Goal: Task Accomplishment & Management: Use online tool/utility

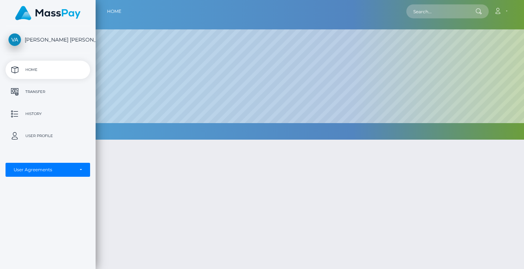
scroll to position [367500, 367211]
click at [36, 90] on p "Transfer" at bounding box center [47, 91] width 79 height 11
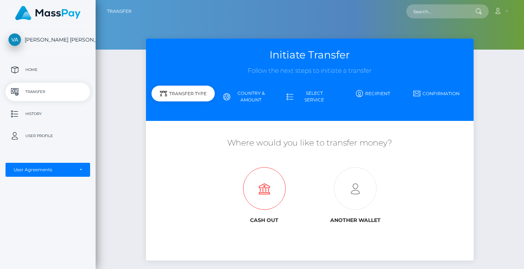
click at [266, 194] on icon at bounding box center [264, 189] width 91 height 43
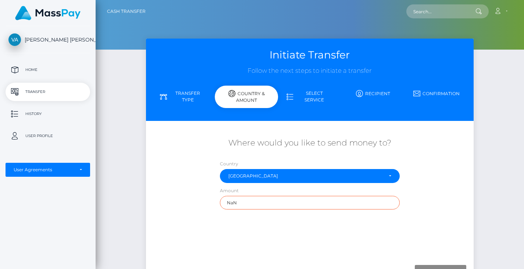
click at [258, 202] on input "NaN" at bounding box center [310, 203] width 180 height 14
click at [292, 254] on div "Where would you like to send money to? Country Abkhazia [GEOGRAPHIC_DATA] [GEOG…" at bounding box center [309, 191] width 317 height 131
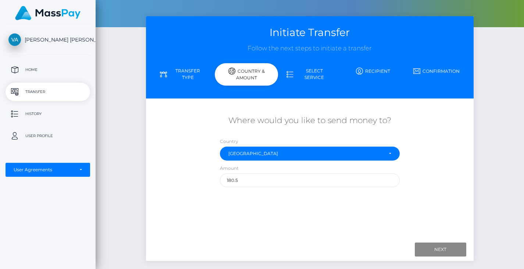
scroll to position [28, 0]
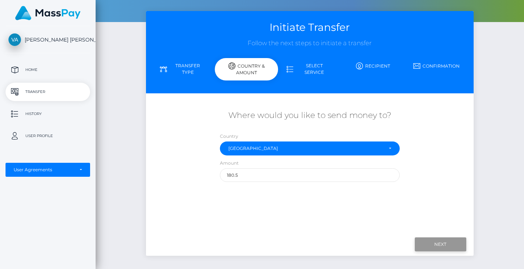
click at [429, 245] on input "Next" at bounding box center [440, 244] width 51 height 14
click at [427, 245] on input "Next" at bounding box center [440, 244] width 51 height 14
click at [298, 176] on input "180.5" at bounding box center [310, 175] width 180 height 14
type input "1"
click at [304, 208] on div "Where would you like to send money to? Country Abkhazia Afghanistan Albania Alg…" at bounding box center [309, 164] width 317 height 131
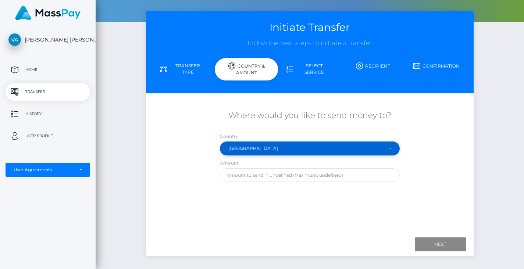
click at [331, 148] on div "United States" at bounding box center [305, 149] width 155 height 6
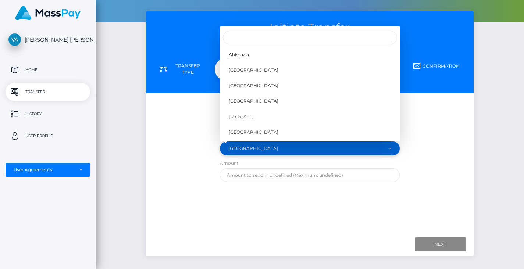
scroll to position [3061, 0]
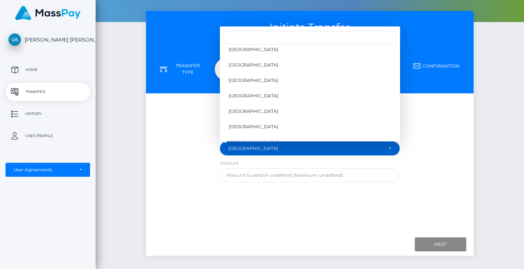
click at [446, 137] on div "Where would you like to send money to? Country Abkhazia Afghanistan Albania Alg…" at bounding box center [310, 145] width 328 height 79
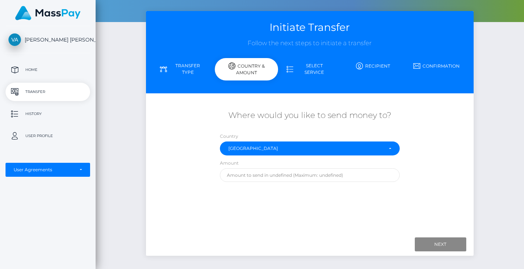
click at [195, 67] on link "Transfer Type" at bounding box center [182, 69] width 63 height 19
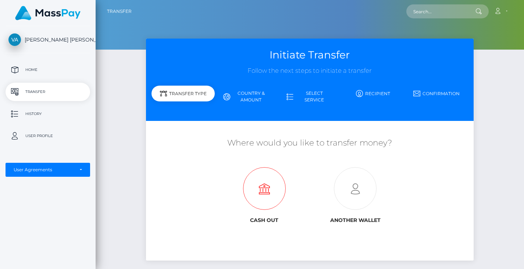
click at [272, 190] on icon at bounding box center [264, 189] width 91 height 43
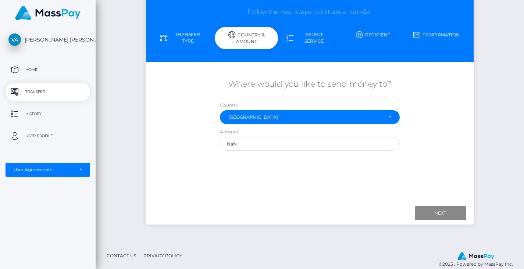
scroll to position [68, 0]
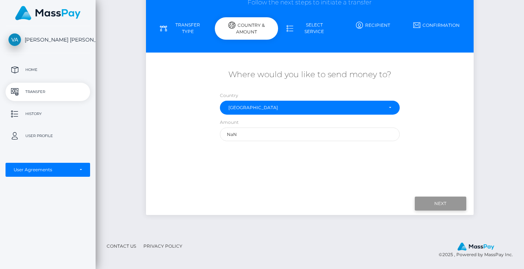
click at [437, 203] on input "Next" at bounding box center [440, 204] width 51 height 14
click at [246, 134] on input "NaN" at bounding box center [310, 135] width 180 height 14
type input "N"
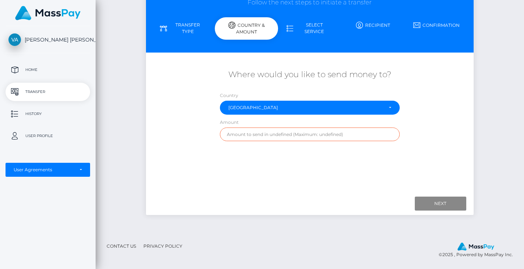
paste input "BpecPR"
click at [263, 134] on input "BpecPR" at bounding box center [310, 135] width 180 height 14
type input "B"
click at [269, 132] on input "text" at bounding box center [310, 135] width 180 height 14
type input "13854202880"
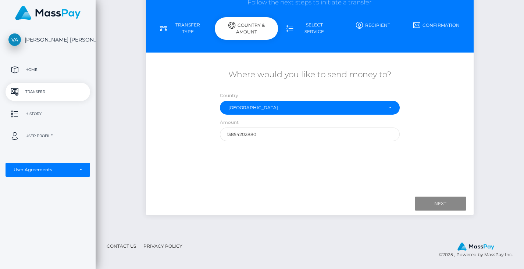
click at [422, 164] on div "Where would you like to send money to? Country Abkhazia Afghanistan Albania Alg…" at bounding box center [309, 123] width 317 height 131
click at [433, 204] on input "Next" at bounding box center [440, 204] width 51 height 14
click at [303, 136] on input "13854202880" at bounding box center [310, 135] width 180 height 14
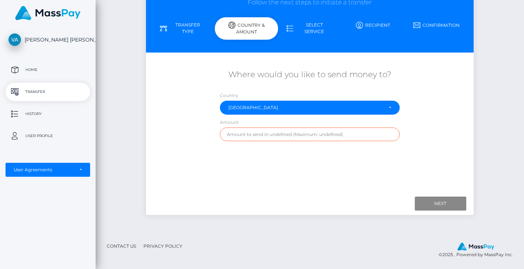
click at [268, 139] on input "text" at bounding box center [310, 135] width 180 height 14
click at [314, 180] on div "Where would you like to send money to? Country Abkhazia Afghanistan Albania Alg…" at bounding box center [309, 123] width 317 height 131
click at [326, 135] on input "text" at bounding box center [310, 135] width 180 height 14
click at [286, 135] on input "text" at bounding box center [310, 135] width 180 height 14
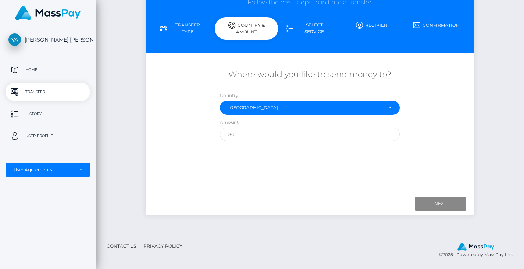
click at [292, 149] on div "Where would you like to send money to? Country Abkhazia Afghanistan Albania Alg…" at bounding box center [309, 123] width 317 height 131
click at [444, 203] on input "Next" at bounding box center [440, 204] width 51 height 14
type input "180.00"
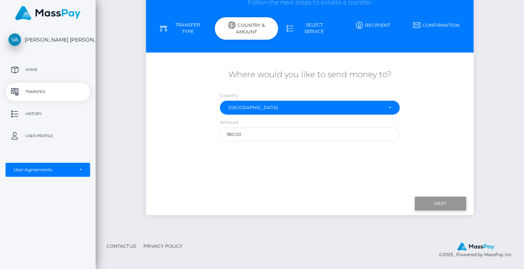
click at [445, 206] on input "Next" at bounding box center [440, 204] width 51 height 14
click at [185, 144] on div "Where would you like to send money to? Country Abkhazia Afghanistan Albania Alg…" at bounding box center [310, 104] width 328 height 79
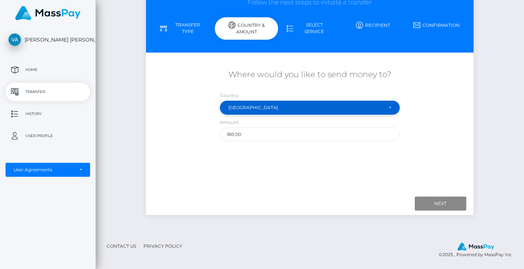
click at [268, 111] on div "United States" at bounding box center [310, 108] width 180 height 14
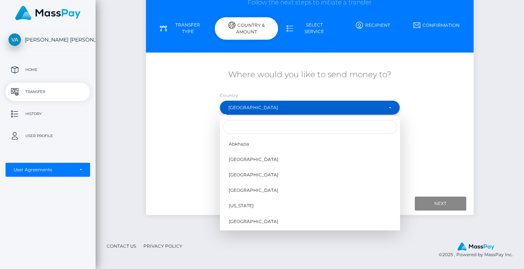
scroll to position [3061, 0]
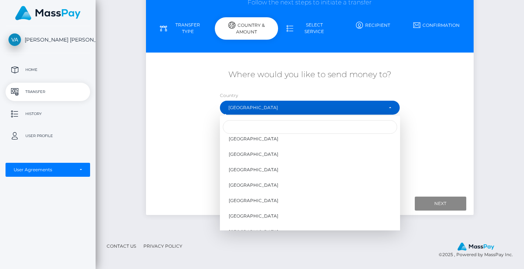
click at [245, 87] on div "Where would you like to send money to?" at bounding box center [310, 78] width 328 height 26
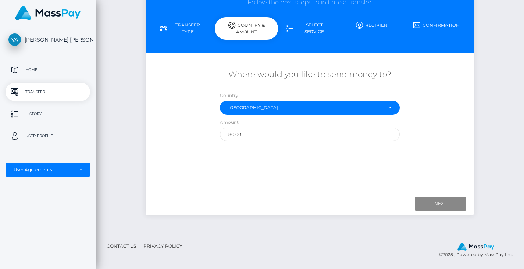
click at [187, 21] on link "Transfer Type" at bounding box center [182, 28] width 63 height 19
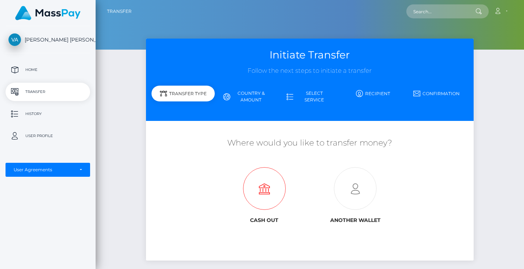
click at [260, 186] on icon at bounding box center [264, 189] width 91 height 43
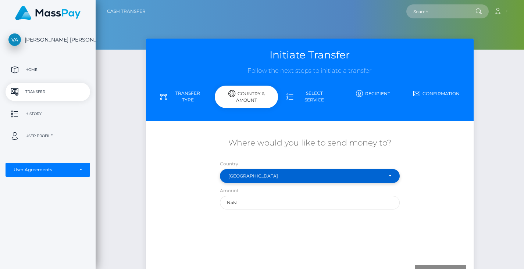
click at [312, 176] on div "[GEOGRAPHIC_DATA]" at bounding box center [305, 176] width 155 height 6
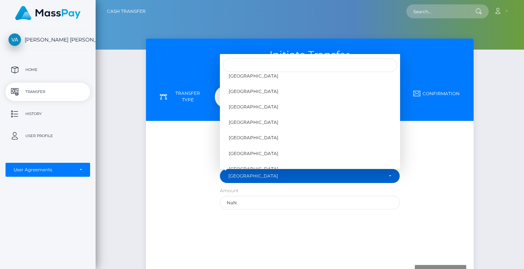
scroll to position [2928, 0]
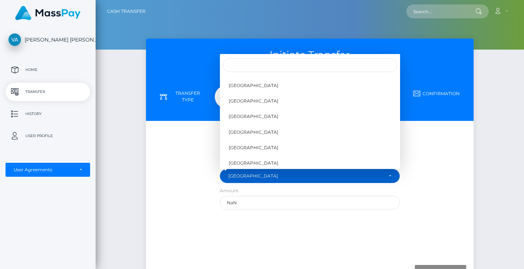
click at [478, 199] on div "Initiate Transfer Follow the next steps to initiate a transfer Transfer Type Co…" at bounding box center [309, 165] width 339 height 252
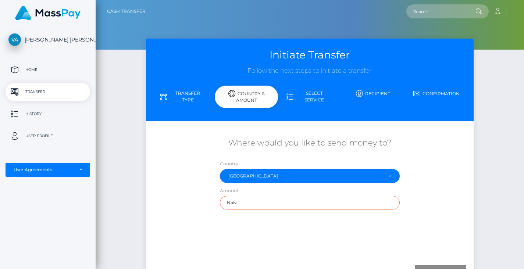
click at [306, 202] on input "NaN" at bounding box center [310, 203] width 180 height 14
click at [332, 203] on input "NaN" at bounding box center [310, 203] width 180 height 14
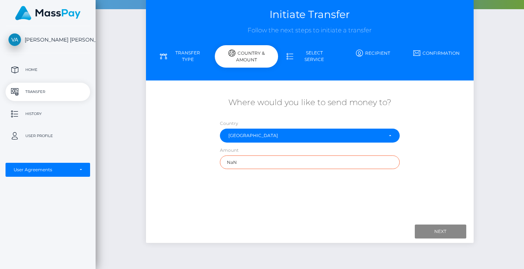
scroll to position [68, 0]
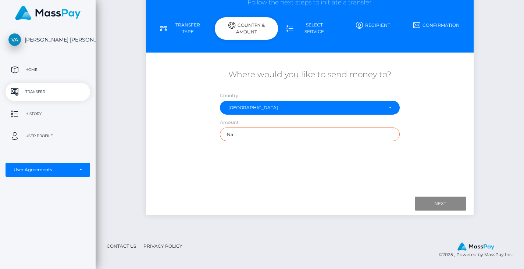
type input "N"
click at [311, 167] on div "Where would you like to send money to? Country Abkhazia Afghanistan Albania Alg…" at bounding box center [309, 123] width 317 height 131
click at [450, 201] on input "Next" at bounding box center [440, 204] width 51 height 14
click at [362, 138] on input "180" at bounding box center [310, 135] width 180 height 14
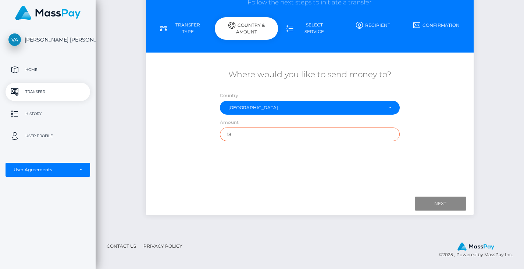
type input "1"
click at [272, 136] on input "text" at bounding box center [310, 135] width 180 height 14
type input "180"
click at [267, 163] on div "Where would you like to send money to? Country Abkhazia Afghanistan Albania Alg…" at bounding box center [309, 123] width 317 height 131
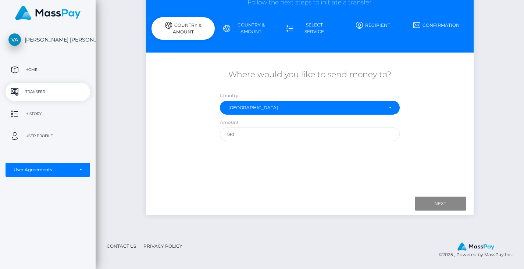
click at [256, 28] on link "Country & Amount" at bounding box center [246, 28] width 63 height 19
click at [255, 28] on link "Country & Amount" at bounding box center [246, 28] width 63 height 19
click at [34, 134] on p "User Profile" at bounding box center [47, 136] width 79 height 11
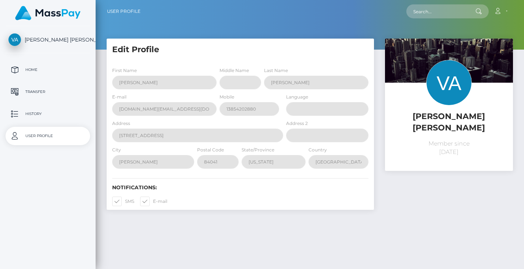
select select
click at [43, 114] on p "History" at bounding box center [47, 113] width 79 height 11
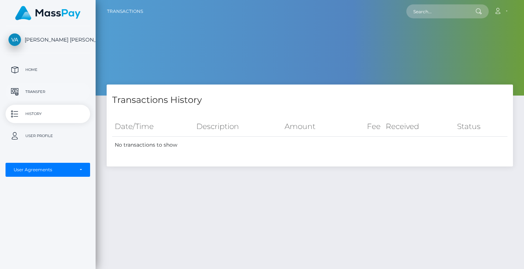
click at [26, 92] on p "Transfer" at bounding box center [47, 91] width 79 height 11
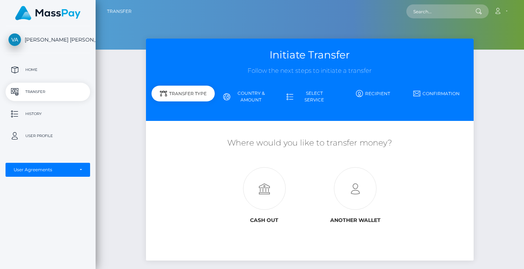
click at [249, 95] on link "Country & Amount" at bounding box center [246, 96] width 63 height 19
click at [251, 96] on link "Country & Amount" at bounding box center [246, 96] width 63 height 19
click at [370, 92] on link "Recipient" at bounding box center [373, 93] width 63 height 13
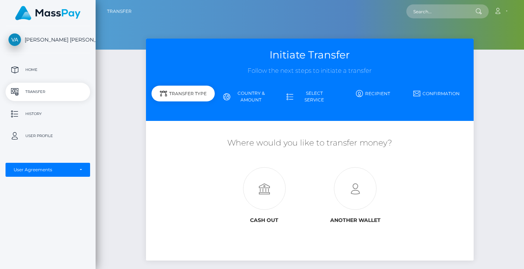
click at [370, 92] on link "Recipient" at bounding box center [373, 93] width 63 height 13
click at [433, 88] on link "Confirmation" at bounding box center [436, 93] width 63 height 13
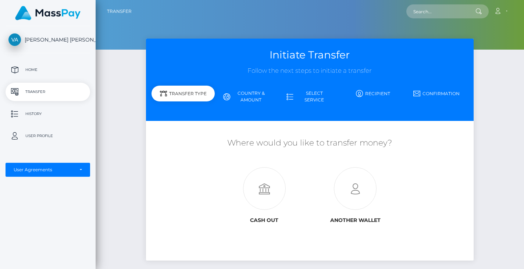
click at [433, 88] on link "Confirmation" at bounding box center [436, 93] width 63 height 13
click at [247, 97] on link "Country & Amount" at bounding box center [246, 96] width 63 height 19
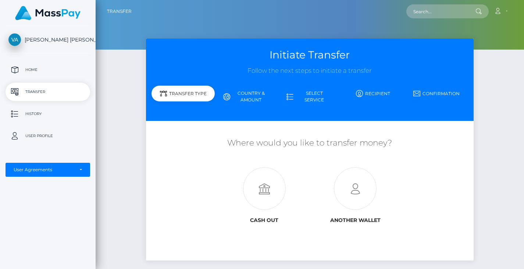
click at [247, 97] on link "Country & Amount" at bounding box center [246, 96] width 63 height 19
click at [326, 98] on link "Select Service" at bounding box center [309, 96] width 63 height 19
click at [187, 90] on div "Transfer Type" at bounding box center [182, 94] width 63 height 16
click at [240, 100] on link "Country & Amount" at bounding box center [246, 96] width 63 height 19
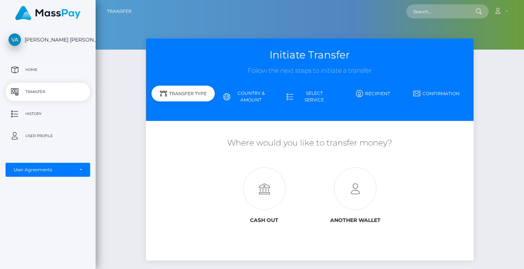
click at [24, 72] on p "Home" at bounding box center [47, 69] width 79 height 11
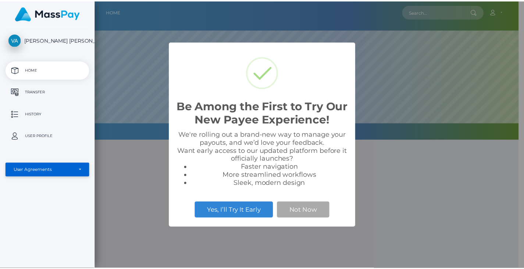
scroll to position [140, 428]
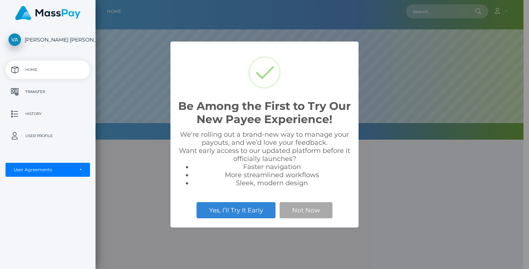
click at [400, 151] on div "Be Among the First to Try Our New Payee Experience! × We're rolling out a brand…" at bounding box center [264, 134] width 529 height 269
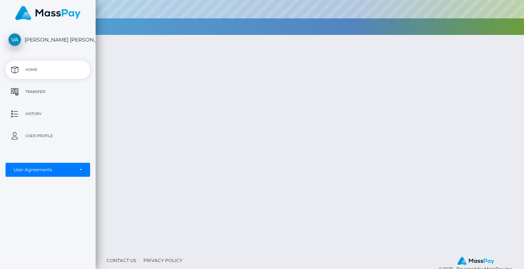
scroll to position [0, 0]
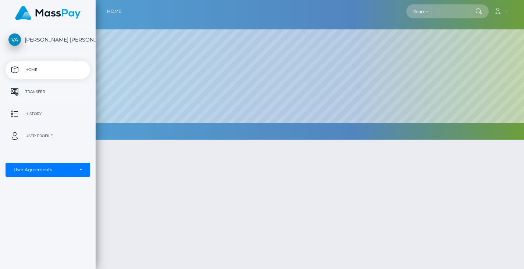
click at [42, 90] on p "Transfer" at bounding box center [47, 91] width 79 height 11
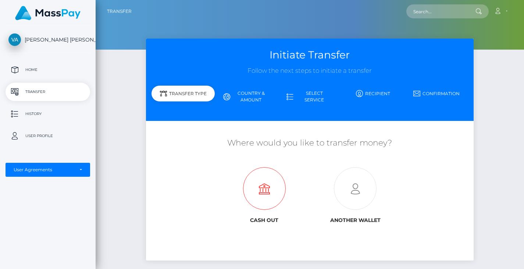
click at [270, 187] on icon at bounding box center [264, 189] width 91 height 43
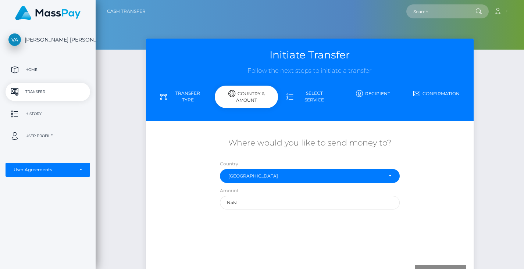
click at [309, 94] on link "Select Service" at bounding box center [309, 96] width 63 height 19
click at [314, 100] on link "Select Service" at bounding box center [309, 96] width 63 height 19
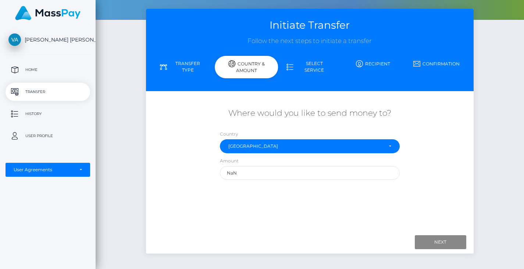
scroll to position [68, 0]
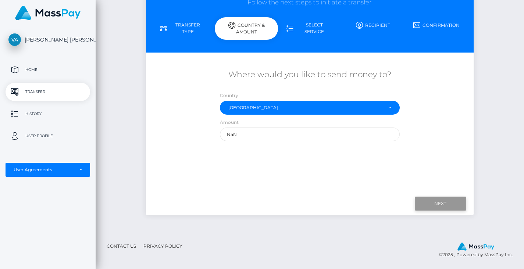
click at [436, 203] on input "Next" at bounding box center [440, 204] width 51 height 14
type input "N"
click at [435, 203] on input "Next" at bounding box center [440, 204] width 51 height 14
type input "1"
type input "50"
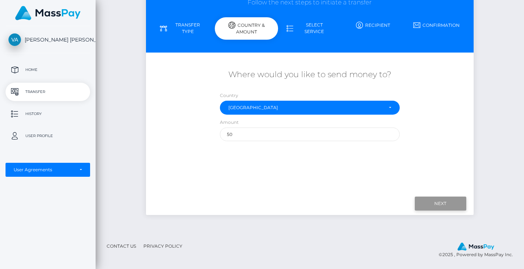
click at [444, 204] on input "Next" at bounding box center [440, 204] width 51 height 14
click at [339, 78] on h5 "Where would you like to send money to?" at bounding box center [309, 74] width 317 height 11
click at [306, 29] on link "Select Service" at bounding box center [309, 28] width 63 height 19
click at [288, 25] on icon at bounding box center [289, 28] width 7 height 7
click at [289, 27] on icon at bounding box center [289, 28] width 7 height 7
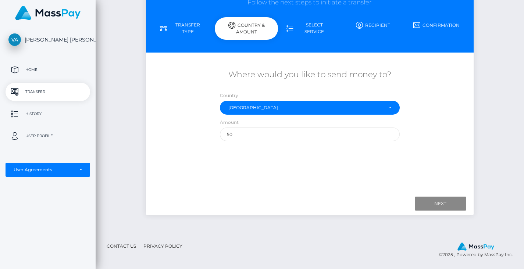
click at [289, 27] on icon at bounding box center [289, 28] width 7 height 7
click at [32, 69] on p "Home" at bounding box center [47, 69] width 79 height 11
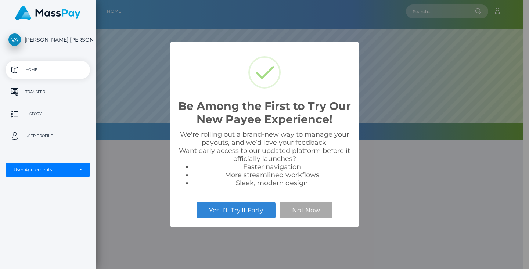
scroll to position [140, 428]
click at [31, 91] on p "Transfer" at bounding box center [47, 91] width 79 height 11
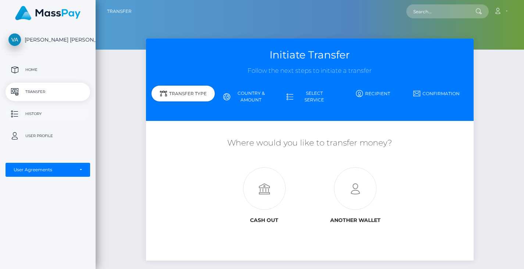
click at [29, 111] on p "History" at bounding box center [47, 113] width 79 height 11
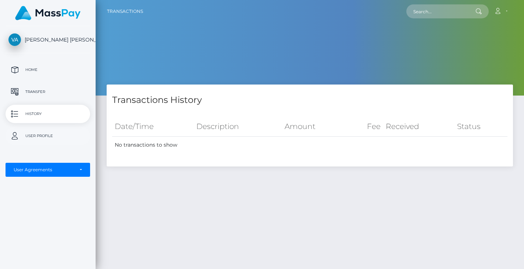
click at [47, 134] on p "User Profile" at bounding box center [47, 136] width 79 height 11
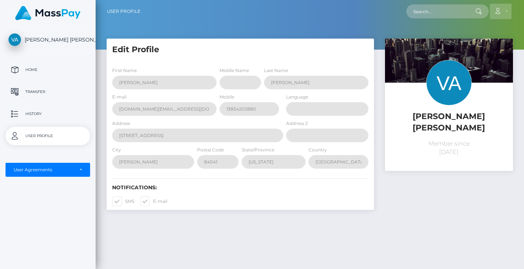
click at [508, 13] on link "Account" at bounding box center [501, 11] width 22 height 15
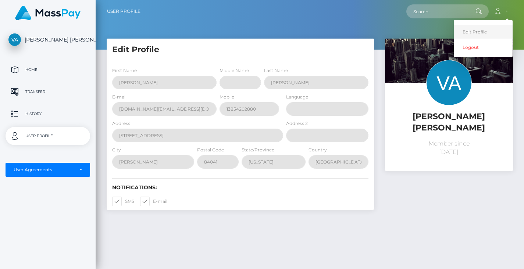
click at [474, 31] on link "Edit Profile" at bounding box center [483, 32] width 59 height 14
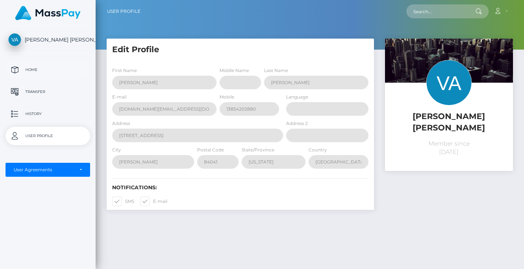
click at [35, 71] on p "Home" at bounding box center [47, 69] width 79 height 11
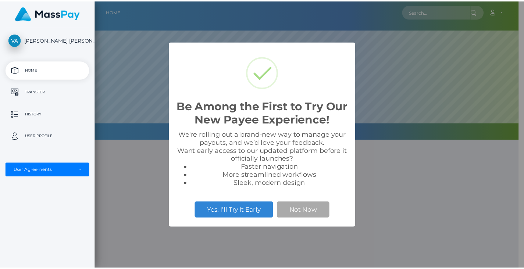
scroll to position [140, 428]
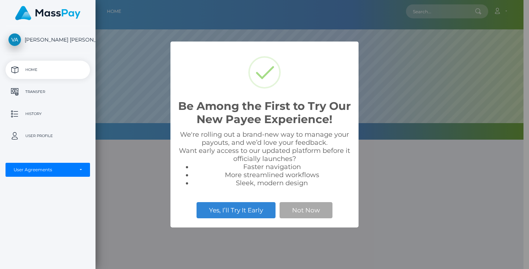
click at [375, 201] on div "Be Among the First to Try Our New Payee Experience! × We're rolling out a brand…" at bounding box center [264, 134] width 529 height 269
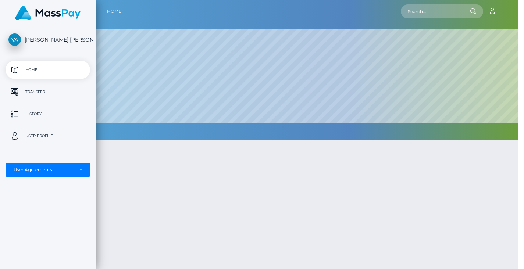
scroll to position [367500, 367211]
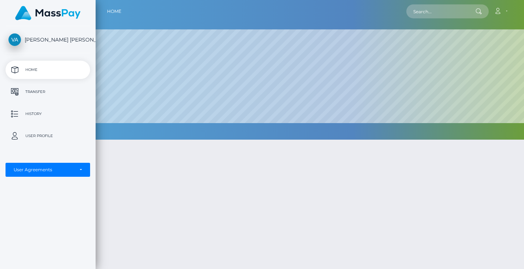
click at [49, 39] on span "[PERSON_NAME] [PERSON_NAME]" at bounding box center [48, 39] width 85 height 7
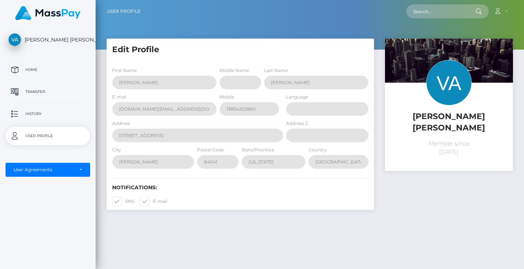
click at [40, 90] on p "Transfer" at bounding box center [47, 91] width 79 height 11
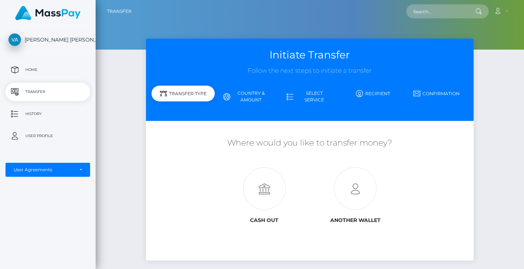
click at [253, 96] on link "Country & Amount" at bounding box center [246, 96] width 63 height 19
click at [352, 201] on icon at bounding box center [355, 189] width 91 height 43
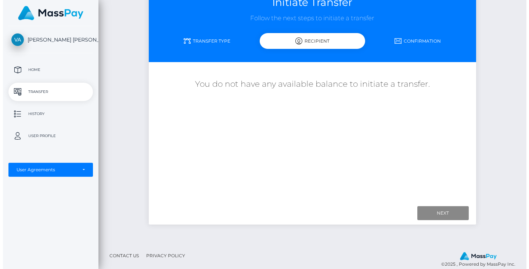
scroll to position [62, 0]
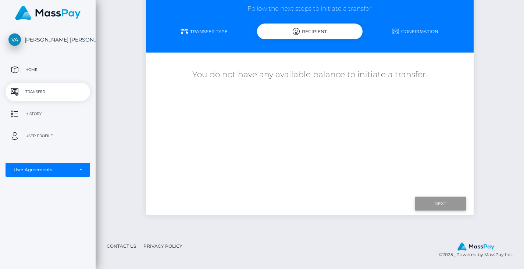
click at [440, 201] on input "Next" at bounding box center [440, 204] width 51 height 14
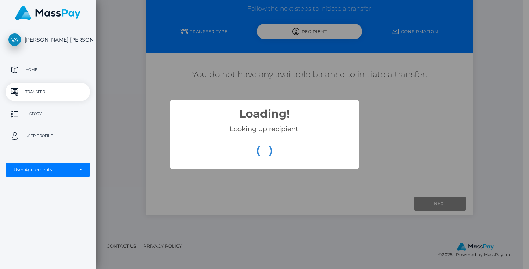
click at [331, 104] on div "Loading! × Looking up recipient. OK Cancel" at bounding box center [265, 134] width 188 height 69
click at [433, 201] on div "Loading! × Looking up recipient. OK Cancel" at bounding box center [264, 134] width 529 height 269
click at [27, 71] on p "Home" at bounding box center [47, 69] width 79 height 11
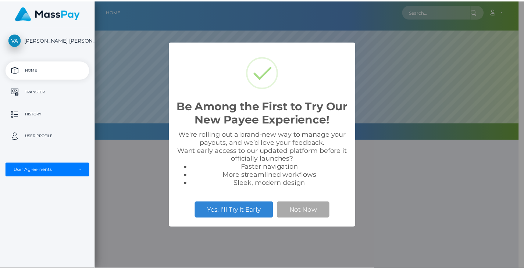
scroll to position [140, 428]
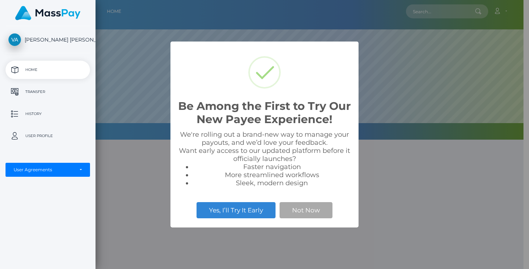
click at [125, 166] on div "Be Among the First to Try Our New Payee Experience! × We're rolling out a brand…" at bounding box center [264, 134] width 529 height 269
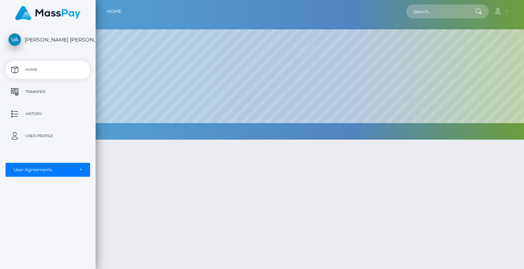
scroll to position [367500, 367211]
click at [38, 92] on p "Transfer" at bounding box center [47, 91] width 79 height 11
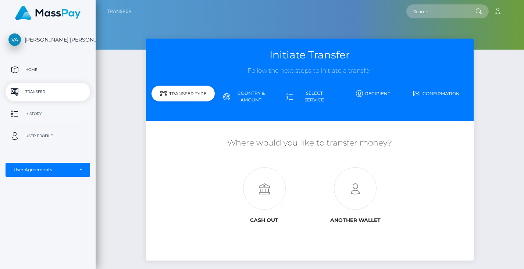
click at [40, 114] on p "History" at bounding box center [47, 113] width 79 height 11
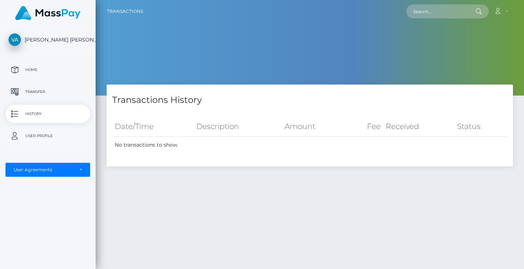
click at [45, 133] on p "User Profile" at bounding box center [47, 136] width 79 height 11
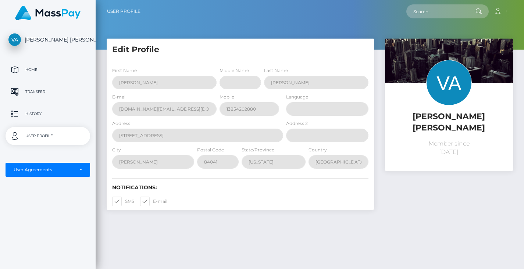
click at [58, 41] on span "[PERSON_NAME] [PERSON_NAME]" at bounding box center [48, 39] width 85 height 7
click at [33, 70] on p "Home" at bounding box center [47, 69] width 79 height 11
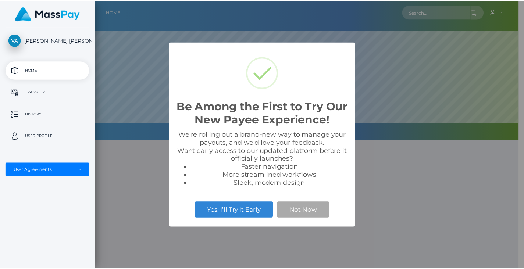
scroll to position [140, 428]
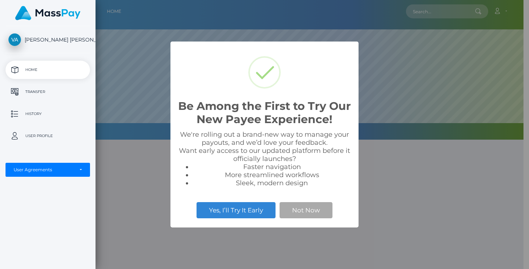
click at [144, 150] on div "Be Among the First to Try Our New Payee Experience! × We're rolling out a brand…" at bounding box center [264, 134] width 529 height 269
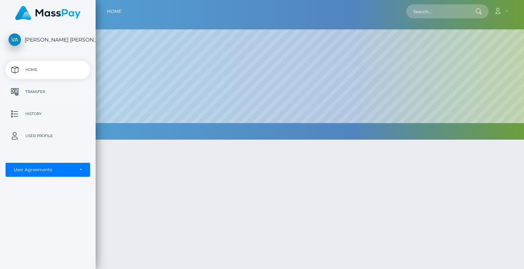
scroll to position [367500, 367211]
click at [39, 92] on p "Transfer" at bounding box center [47, 91] width 79 height 11
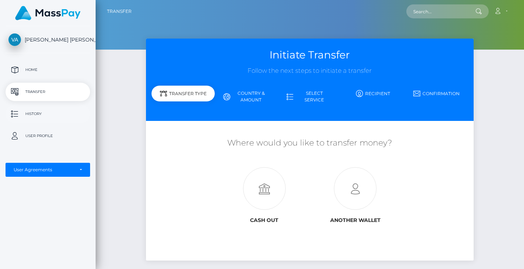
click at [28, 112] on p "History" at bounding box center [47, 113] width 79 height 11
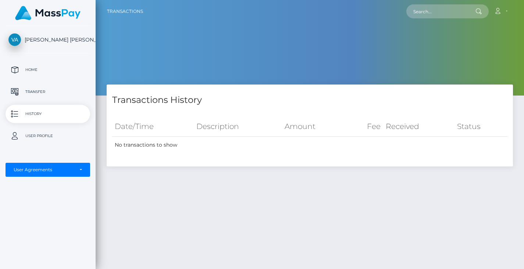
click at [156, 144] on td "No transactions to show" at bounding box center [309, 145] width 395 height 17
click at [44, 135] on p "User Profile" at bounding box center [47, 136] width 79 height 11
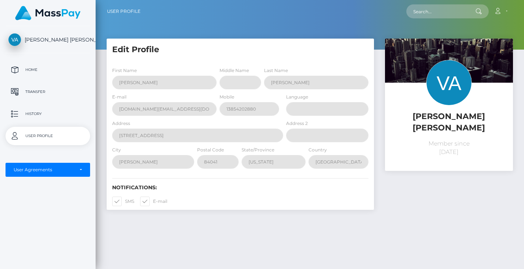
click at [29, 38] on span "[PERSON_NAME] [PERSON_NAME]" at bounding box center [48, 39] width 85 height 7
click at [39, 71] on p "Home" at bounding box center [47, 69] width 79 height 11
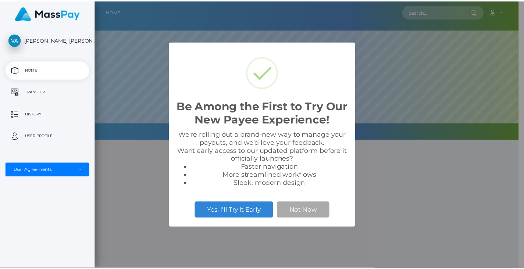
scroll to position [140, 428]
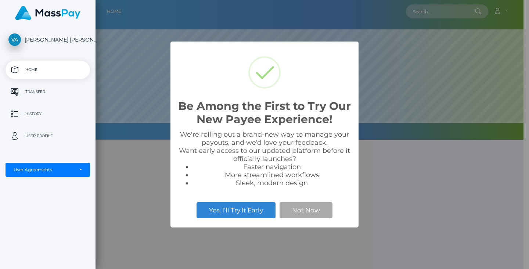
click at [366, 48] on div "Be Among the First to Try Our New Payee Experience! × We're rolling out a brand…" at bounding box center [264, 134] width 529 height 269
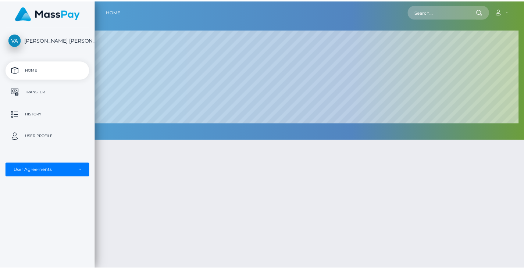
scroll to position [367500, 367211]
